Goal: Transaction & Acquisition: Purchase product/service

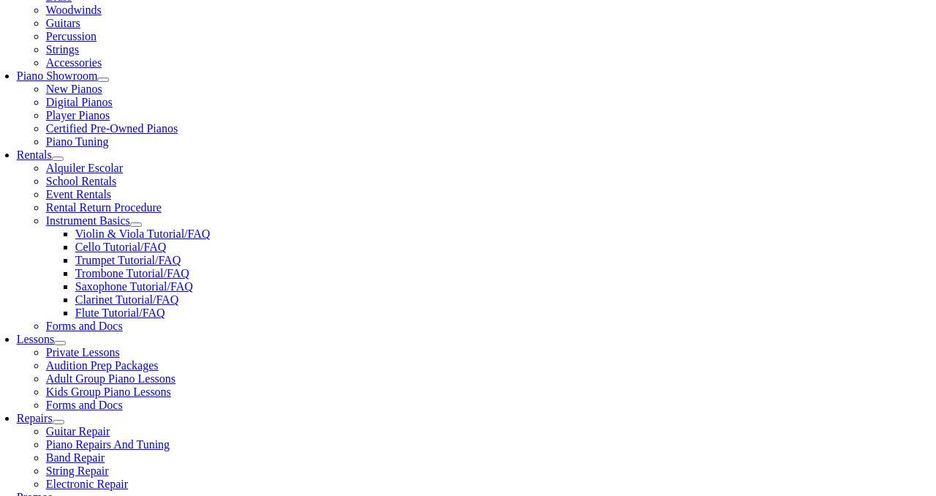
scroll to position [372, 0]
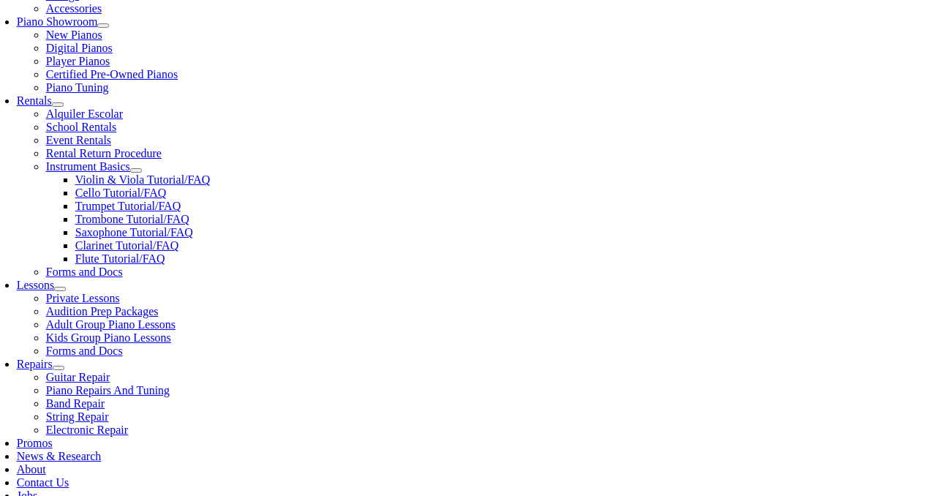
scroll to position [438, 0]
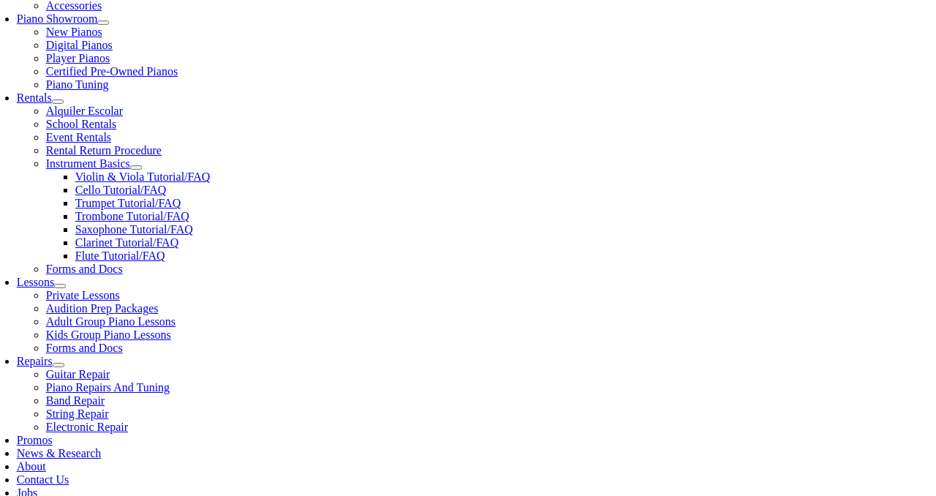
drag, startPoint x: 212, startPoint y: 231, endPoint x: 456, endPoint y: 245, distance: 244.0
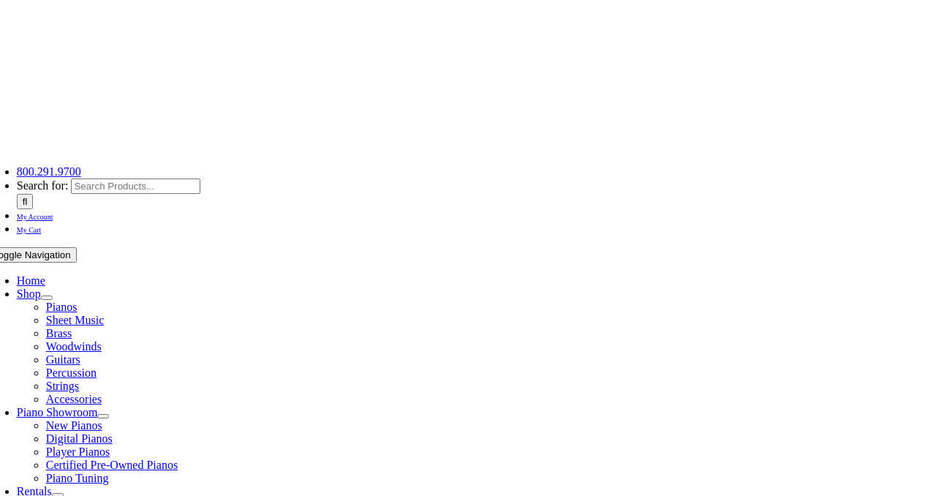
scroll to position [0, 0]
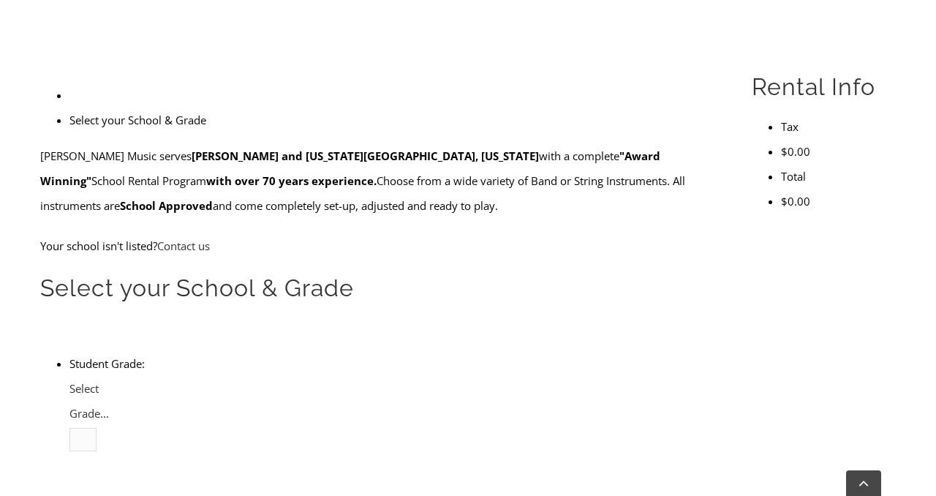
scroll to position [467, 0]
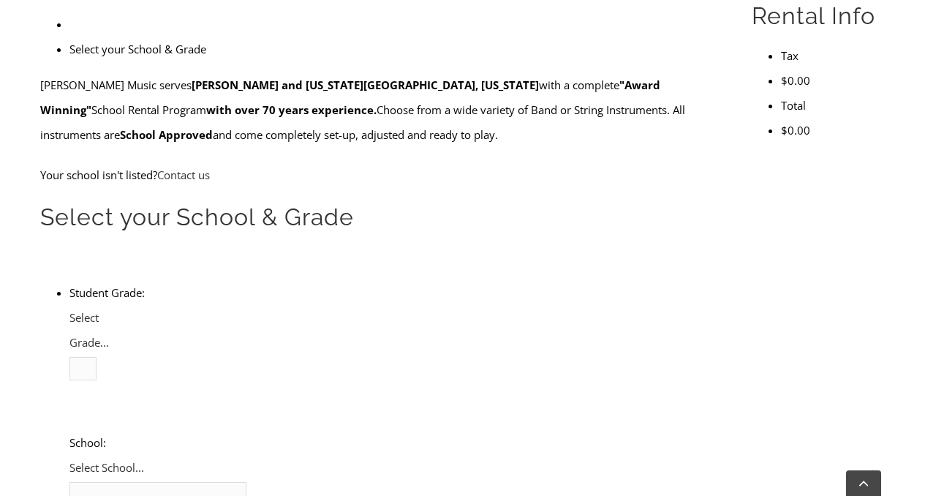
click at [275, 280] on li "Student Grade: 3 4 5 6 7 8 9 10 11 12 Select Grade... School: [GEOGRAPHIC_DATA]…" at bounding box center [393, 493] width 649 height 426
click at [144, 460] on span "Select School..." at bounding box center [106, 467] width 75 height 15
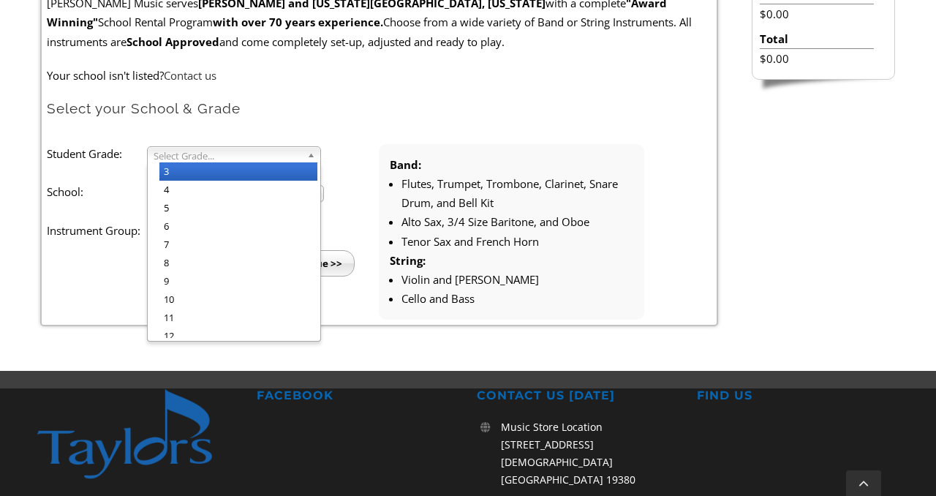
click at [246, 149] on span "Select Grade..." at bounding box center [228, 156] width 148 height 18
click at [246, 170] on li "3" at bounding box center [238, 171] width 158 height 18
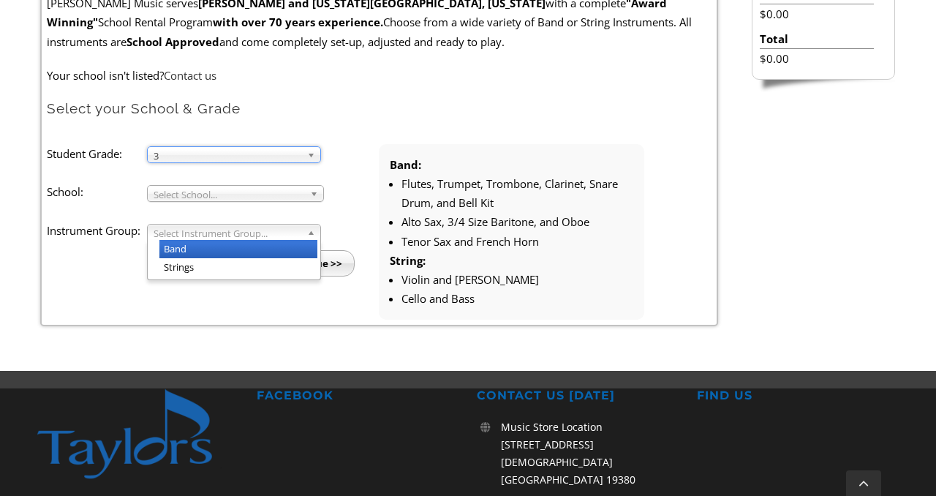
click at [241, 232] on span "Select Instrument Group..." at bounding box center [228, 234] width 148 height 18
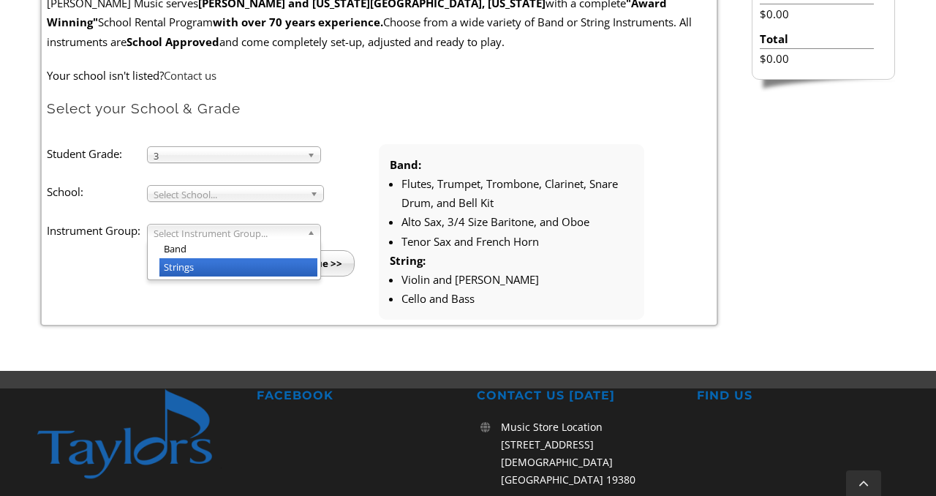
click at [239, 262] on li "Strings" at bounding box center [238, 267] width 158 height 18
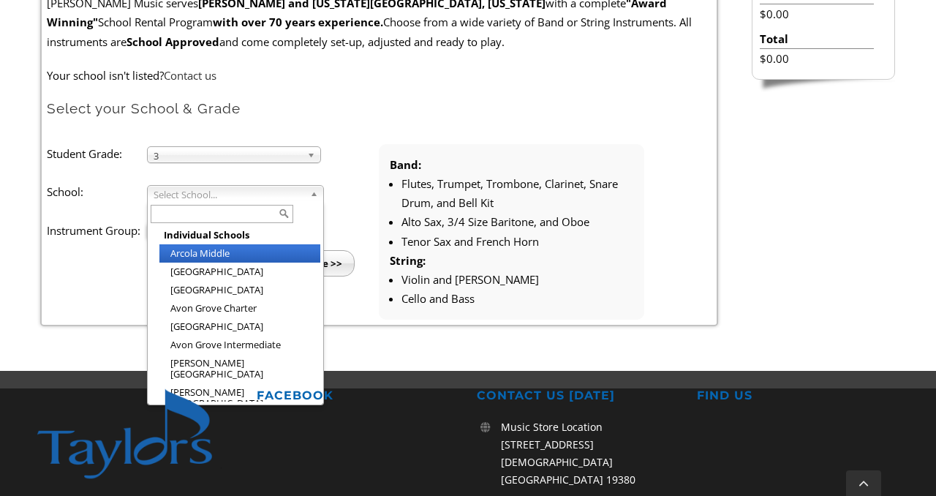
click at [252, 199] on span "Select School..." at bounding box center [229, 195] width 151 height 18
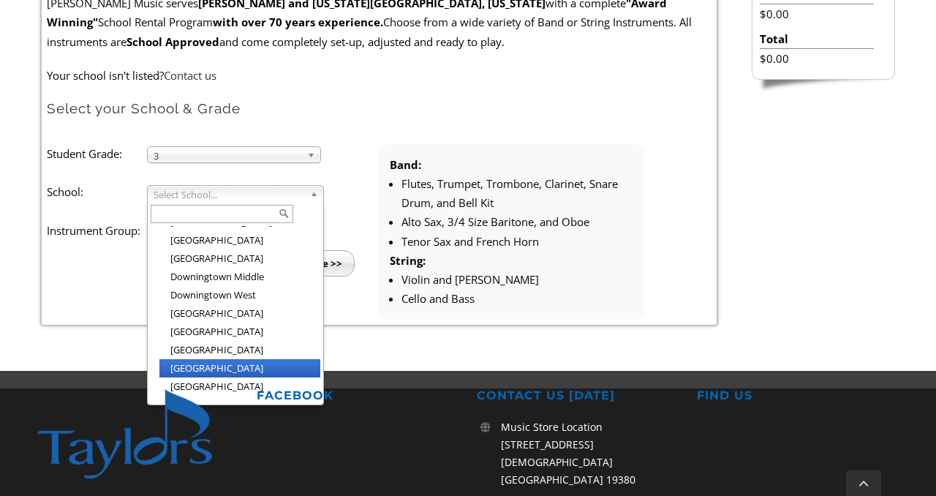
scroll to position [571, 0]
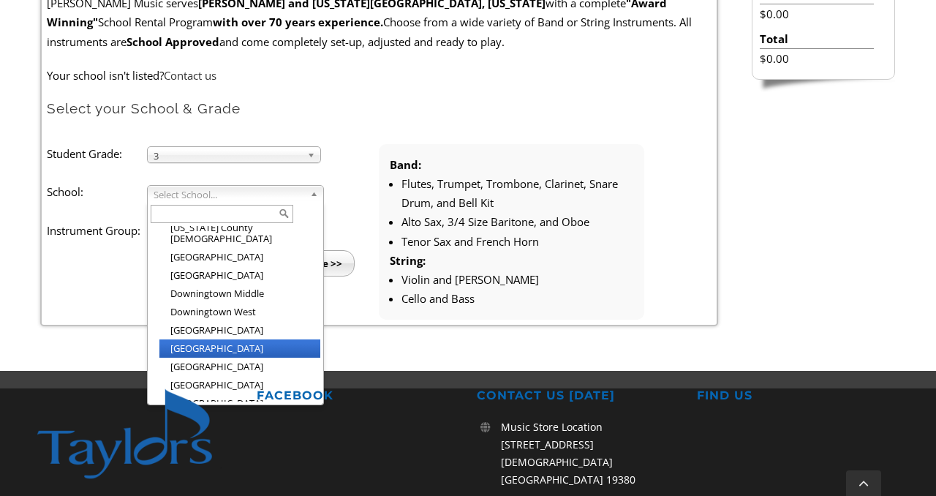
click at [244, 339] on li "[GEOGRAPHIC_DATA]" at bounding box center [239, 348] width 161 height 18
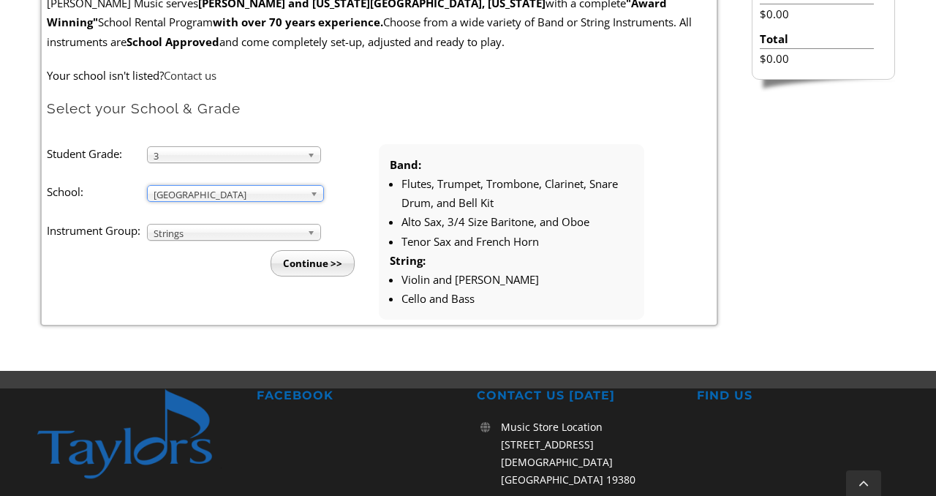
click at [314, 264] on input "Continue >>" at bounding box center [313, 263] width 84 height 26
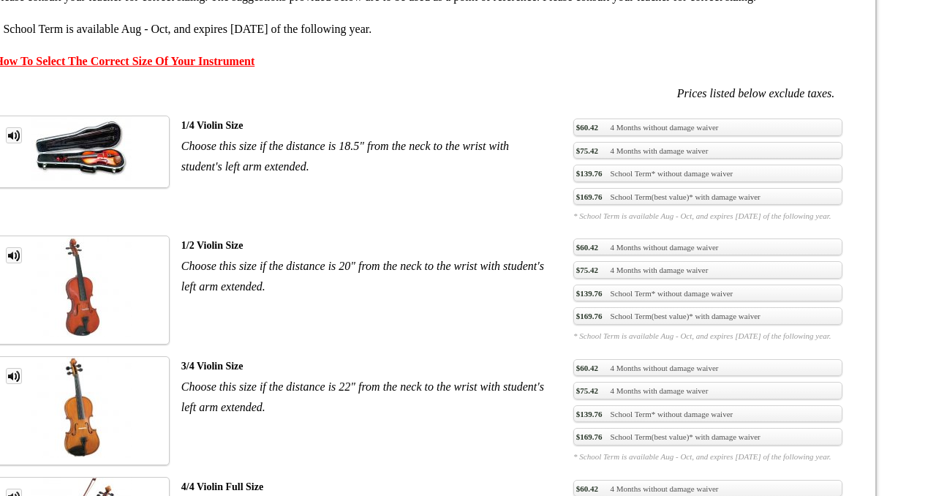
scroll to position [1115, 0]
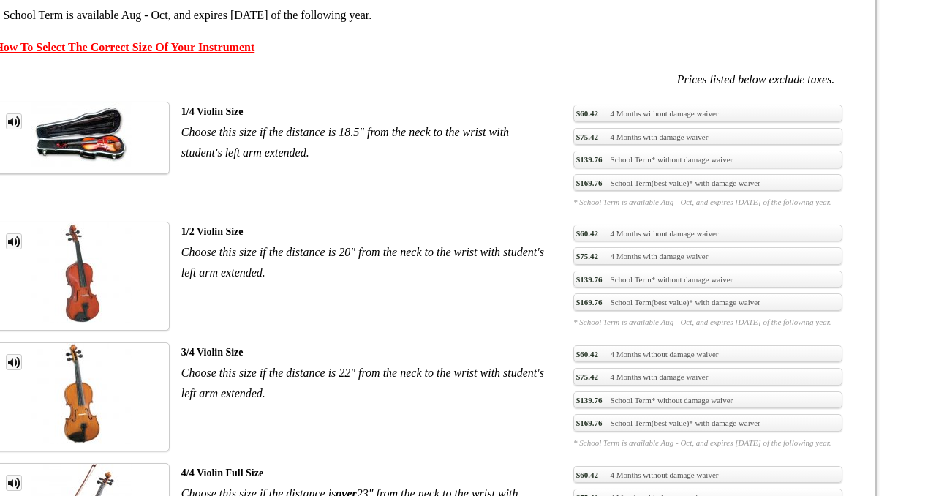
drag, startPoint x: 489, startPoint y: 187, endPoint x: 594, endPoint y: 187, distance: 104.6
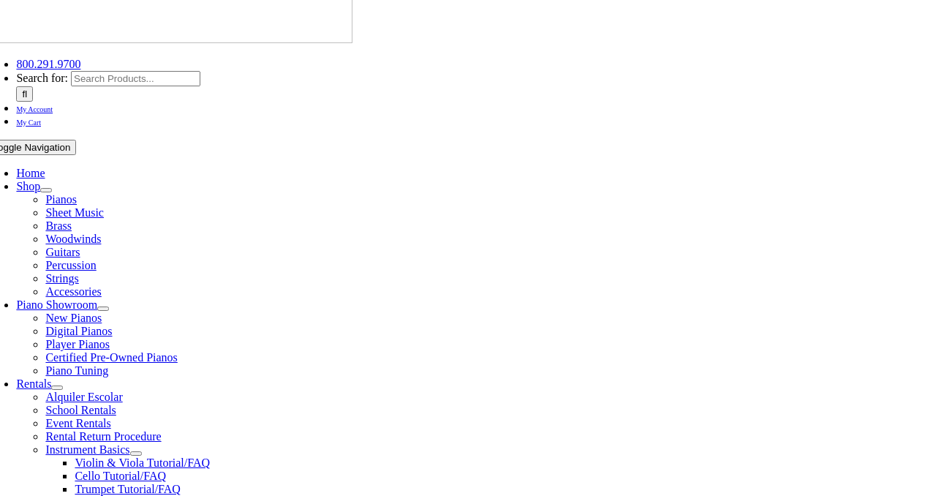
scroll to position [0, 0]
